Goal: Book appointment/travel/reservation

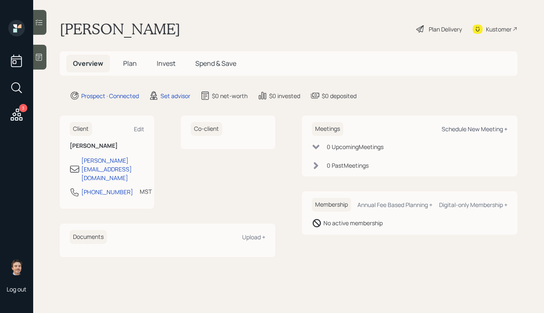
click at [453, 130] on div "Schedule New Meeting +" at bounding box center [474, 129] width 66 height 8
select select "round-[PERSON_NAME]"
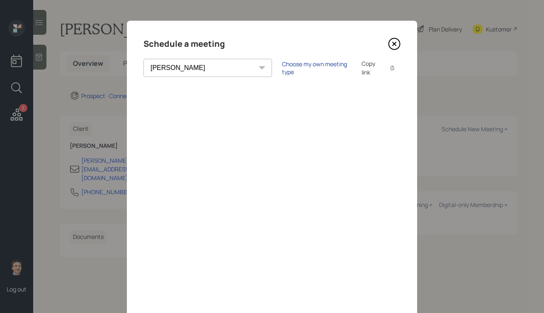
click at [282, 72] on div "Choose my own meeting type" at bounding box center [317, 68] width 70 height 16
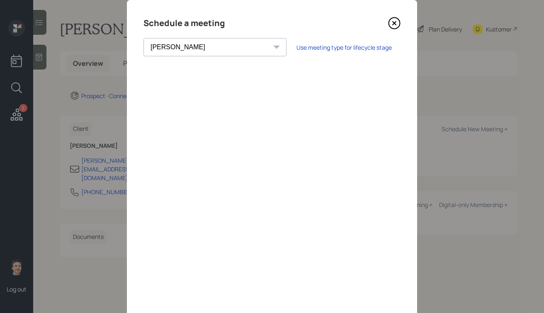
scroll to position [21, 0]
click at [388, 21] on icon at bounding box center [394, 23] width 12 height 12
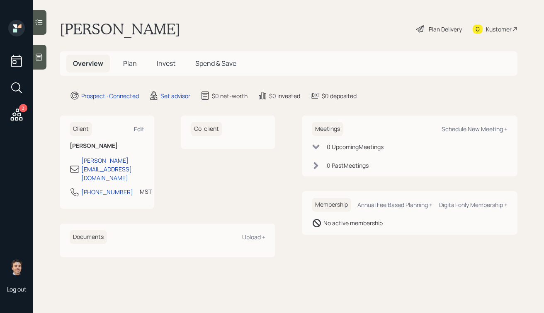
click at [38, 61] on icon at bounding box center [39, 57] width 8 height 8
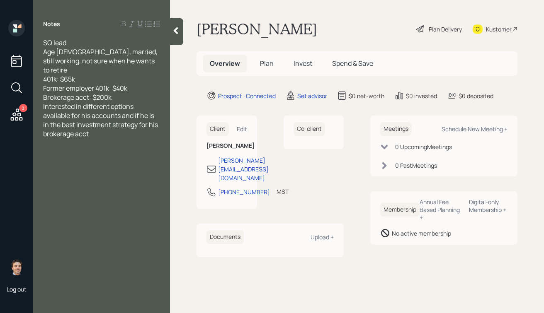
click at [132, 93] on div "Brokerage acct: $200k" at bounding box center [101, 97] width 117 height 9
click at [179, 31] on icon at bounding box center [176, 31] width 8 height 8
